Goal: Participate in discussion: Engage in conversation with other users on a specific topic

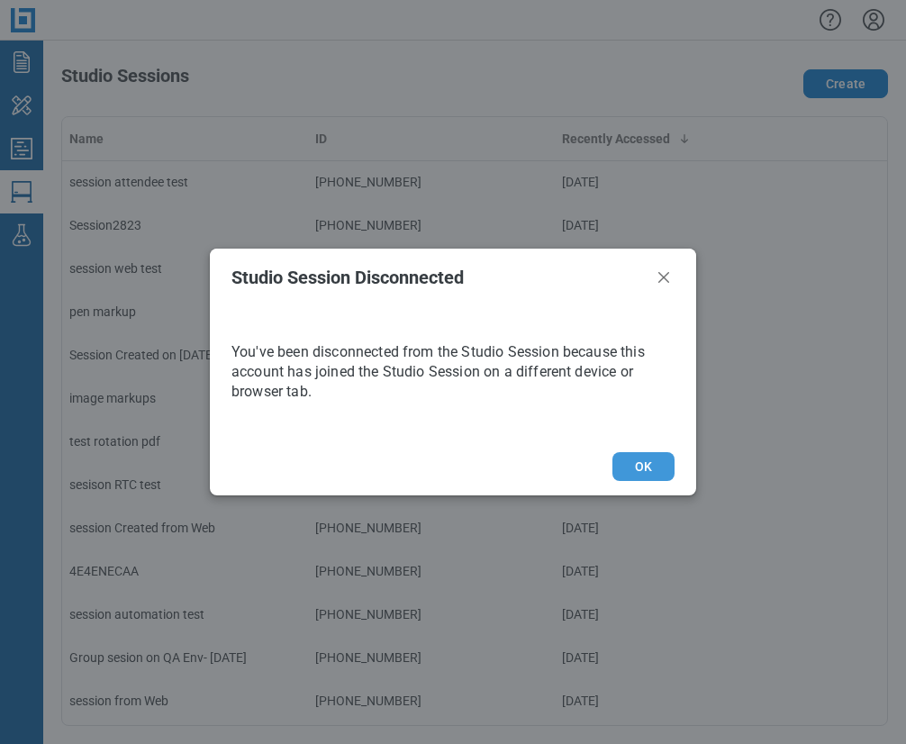
click at [660, 469] on button "OK" at bounding box center [643, 466] width 62 height 29
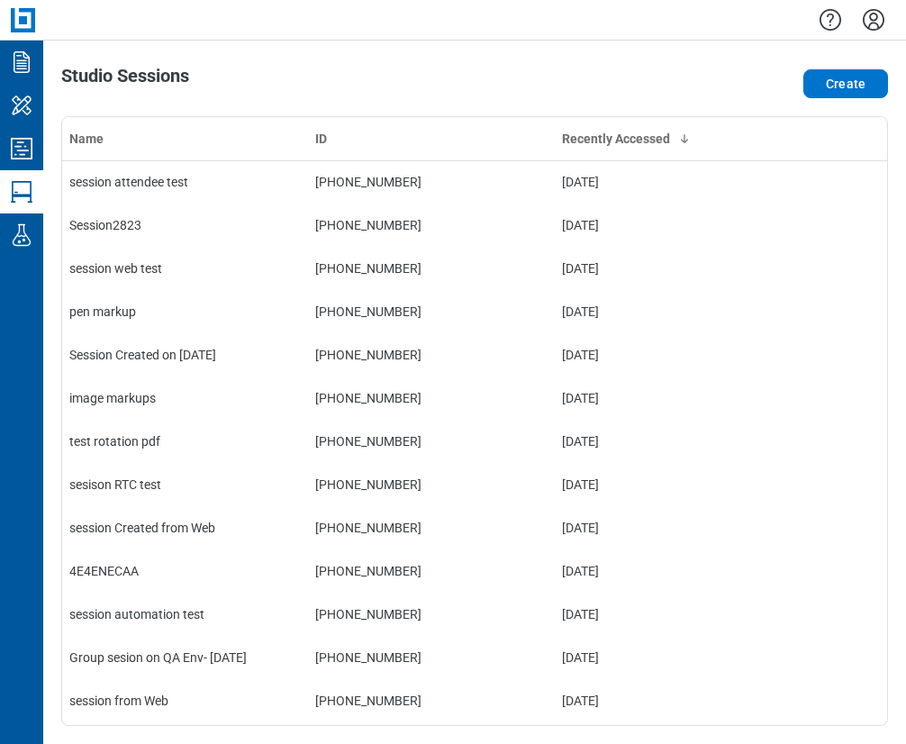
click at [714, 55] on div "Studio Sessions Create Name ID Recently Accessed session attendee test 236-392-…" at bounding box center [474, 392] width 862 height 703
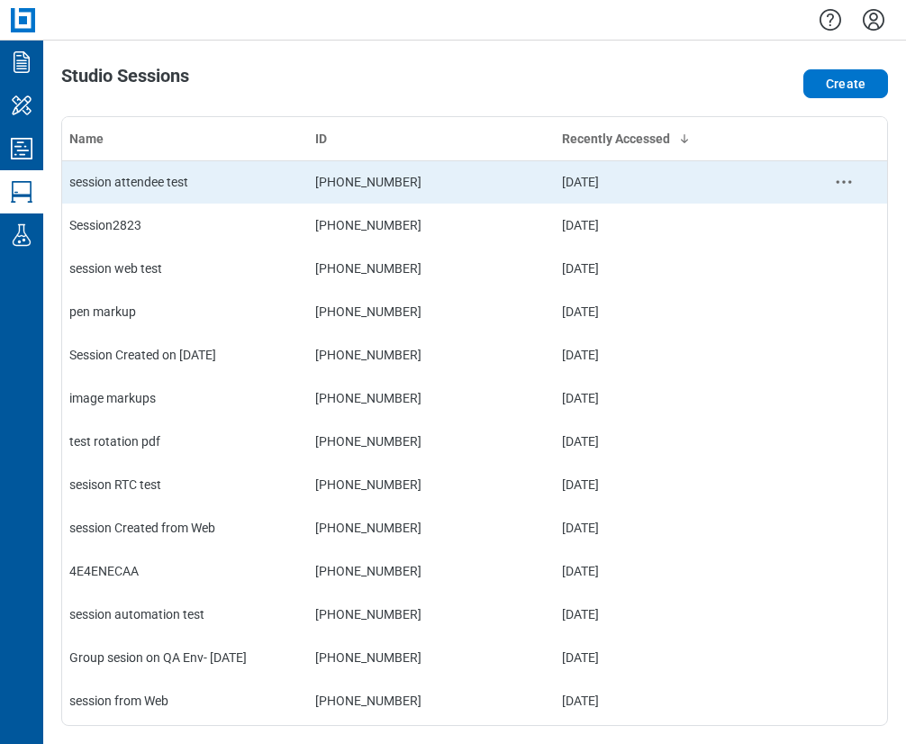
click at [250, 180] on div "session attendee test" at bounding box center [184, 182] width 231 height 18
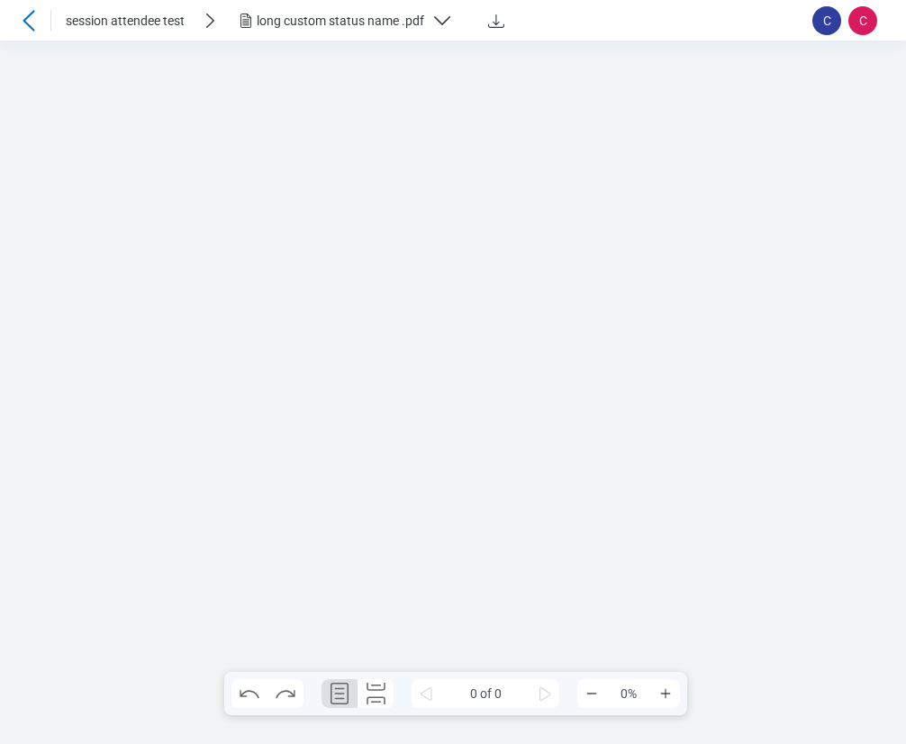
click at [625, 284] on div at bounding box center [453, 392] width 906 height 703
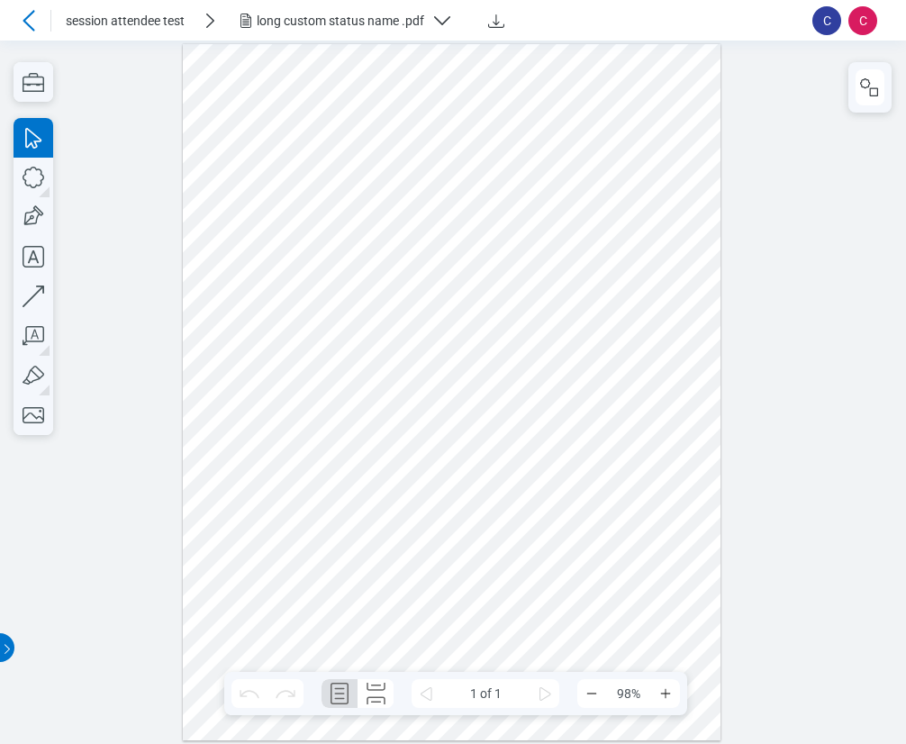
click at [347, 25] on div "long custom status name .pdf" at bounding box center [340, 21] width 167 height 18
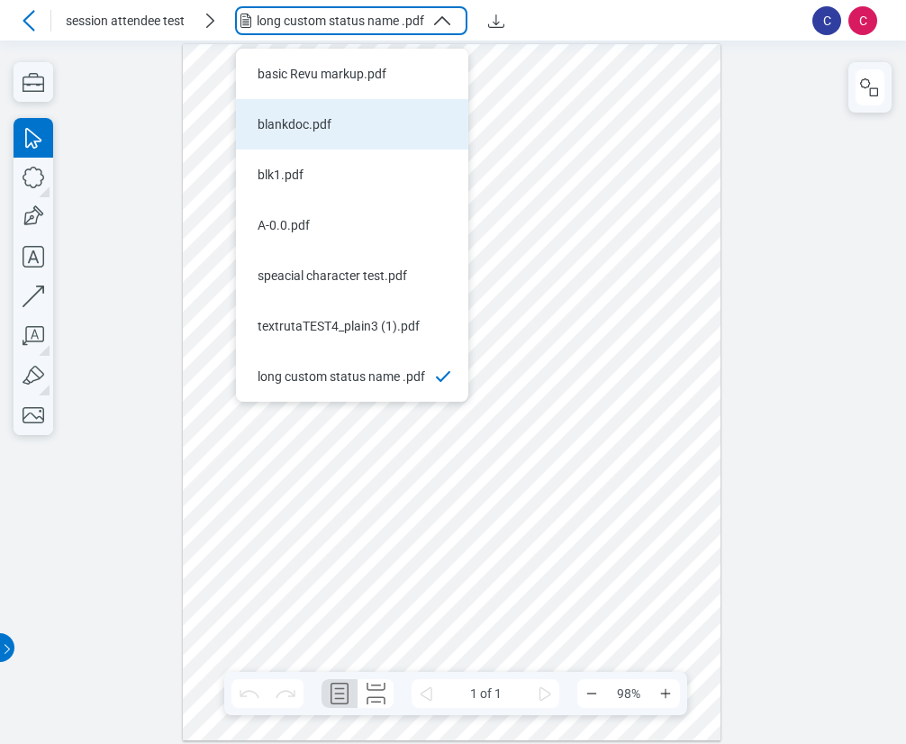
click at [339, 114] on li "blankdoc.pdf" at bounding box center [352, 124] width 232 height 50
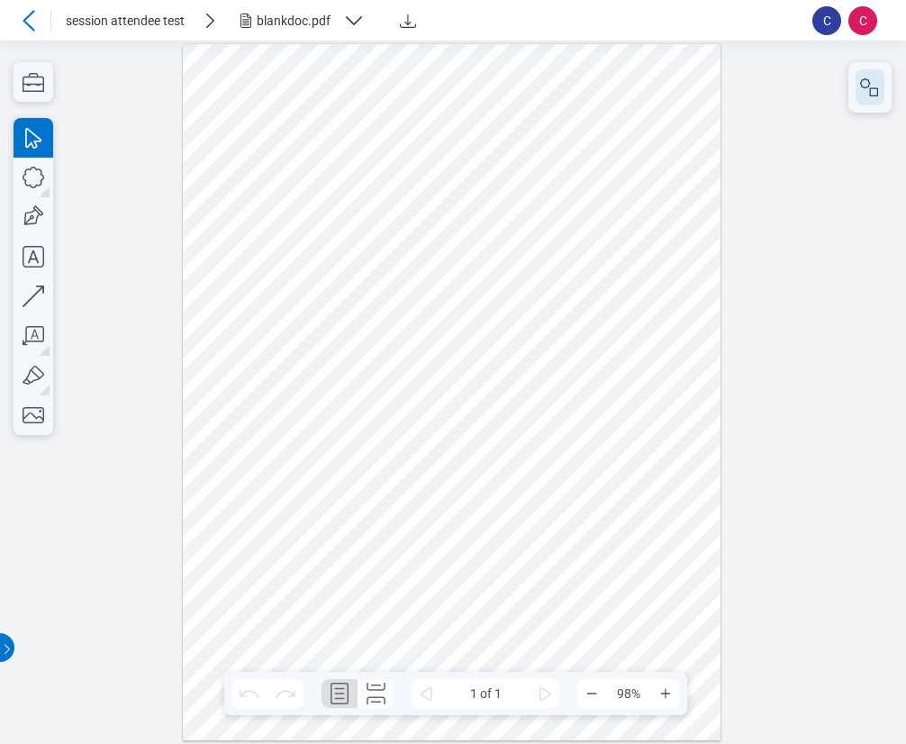
click at [865, 92] on icon "button" at bounding box center [870, 88] width 22 height 22
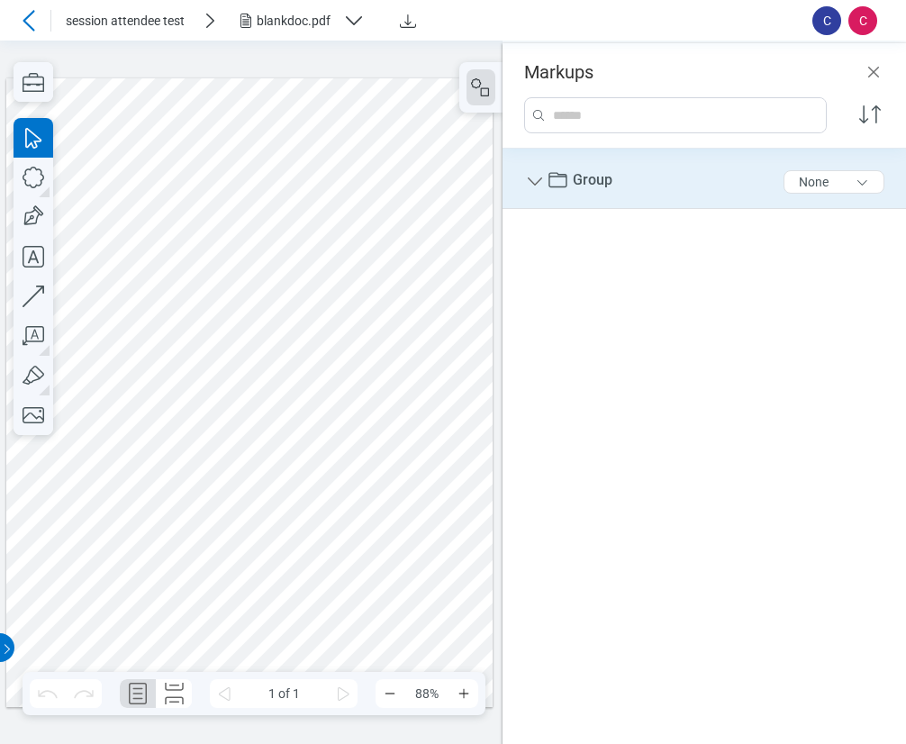
click at [541, 182] on icon "Group" at bounding box center [535, 182] width 22 height 22
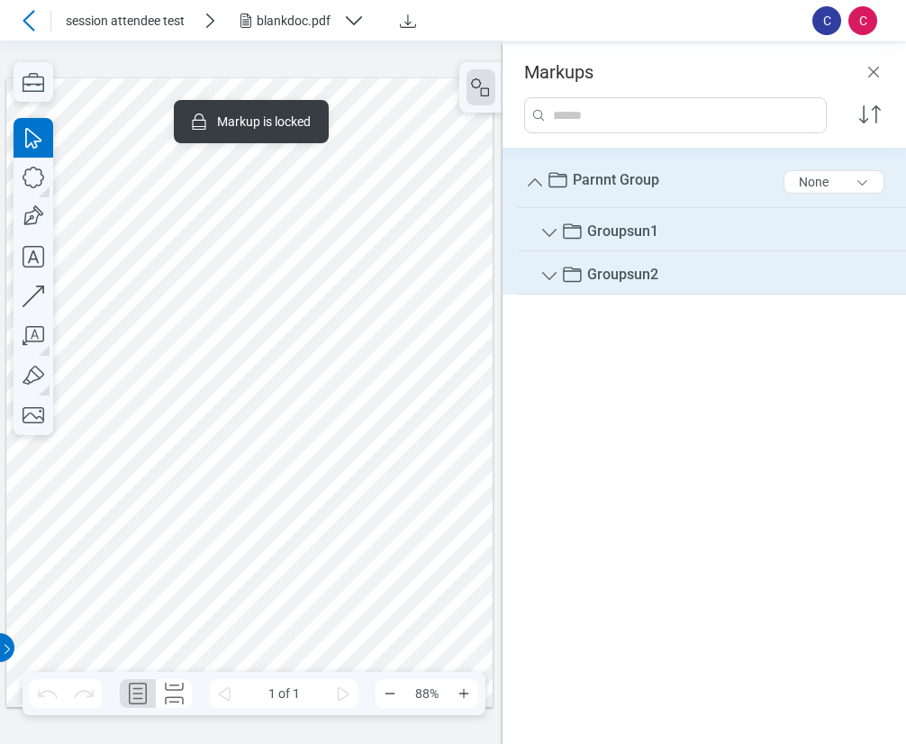
click at [670, 414] on div "Parnnt Group 12 of 300 characters None Groupsun1 9 of 300 characters Groupsun2 …" at bounding box center [703, 437] width 403 height 577
